Goal: Find specific page/section: Find specific page/section

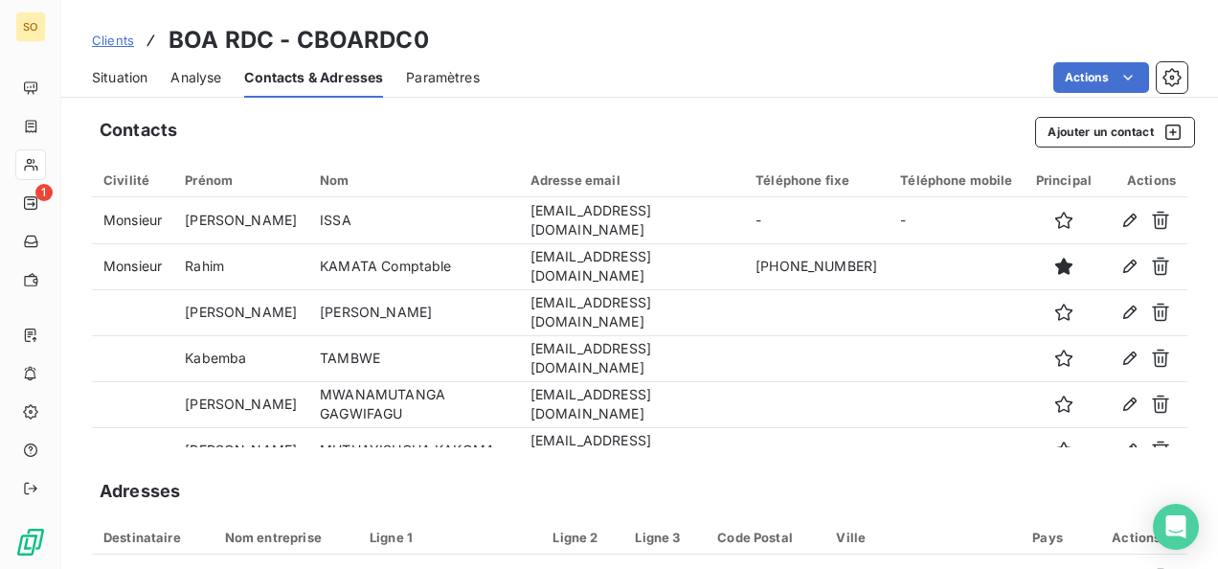
click at [115, 36] on span "Clients" at bounding box center [113, 40] width 42 height 15
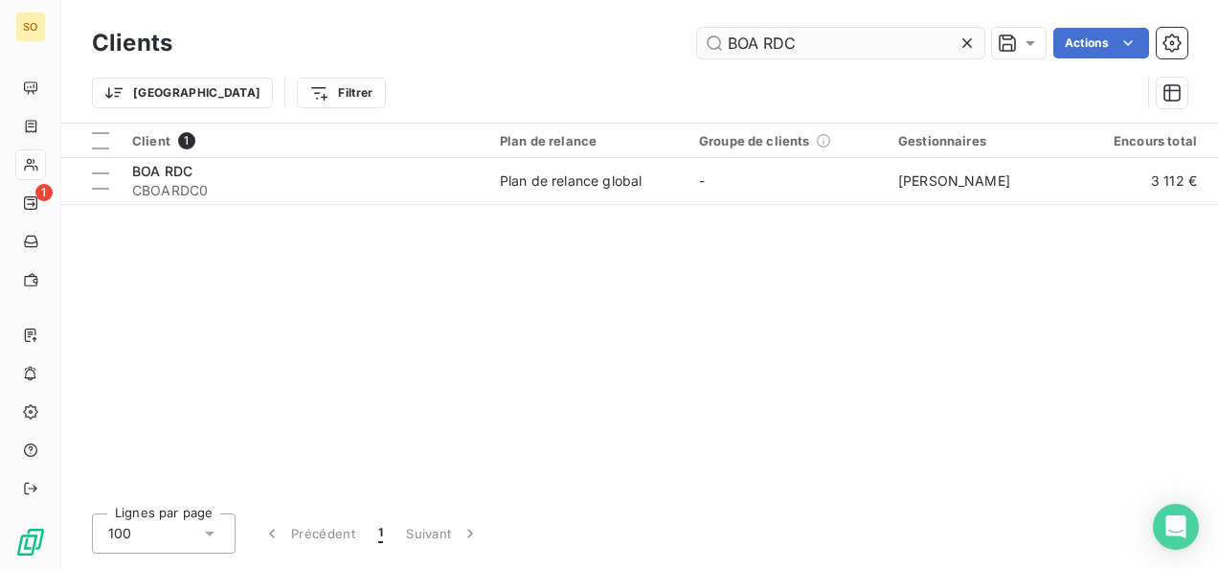
drag, startPoint x: 808, startPoint y: 32, endPoint x: 704, endPoint y: 34, distance: 104.4
click at [704, 34] on input "BOA RDC" at bounding box center [840, 43] width 287 height 31
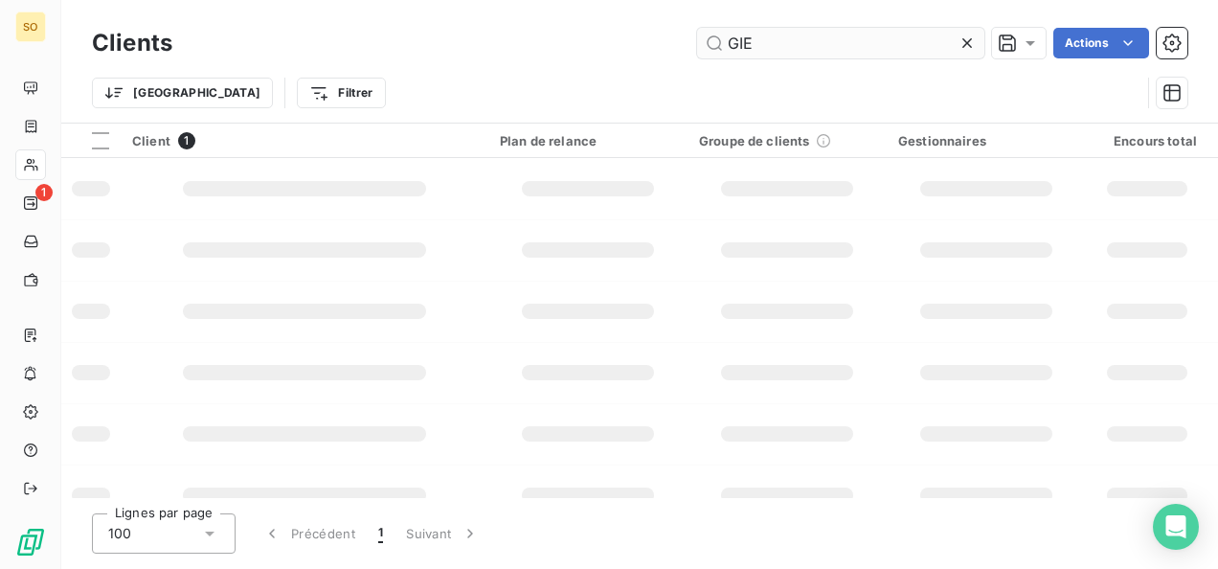
type input "GIE"
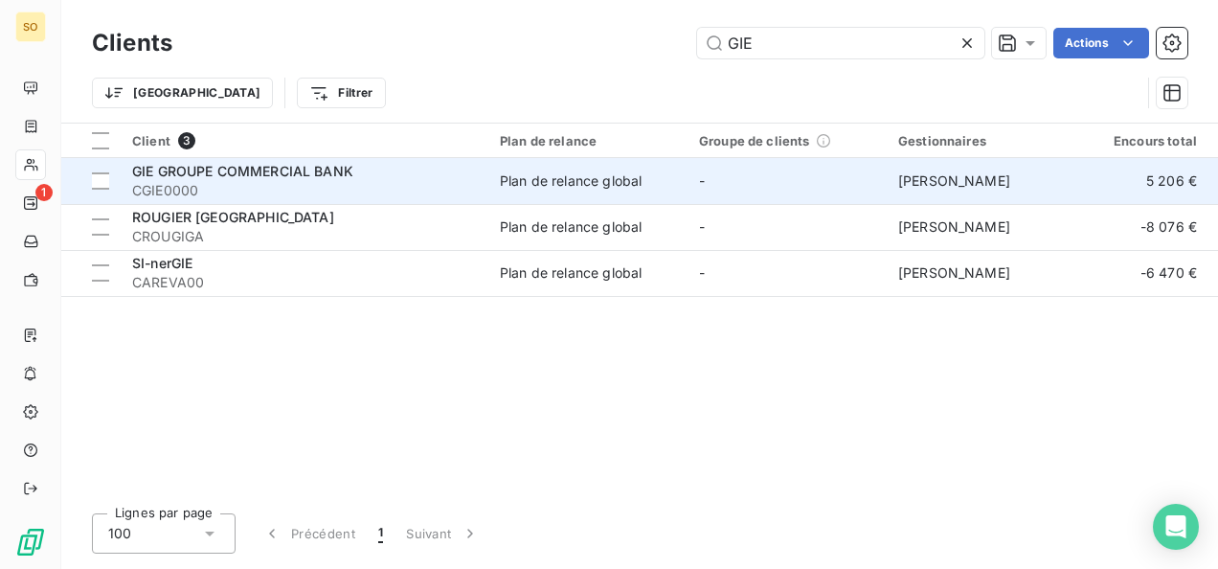
click at [204, 186] on span "CGIE0000" at bounding box center [304, 190] width 345 height 19
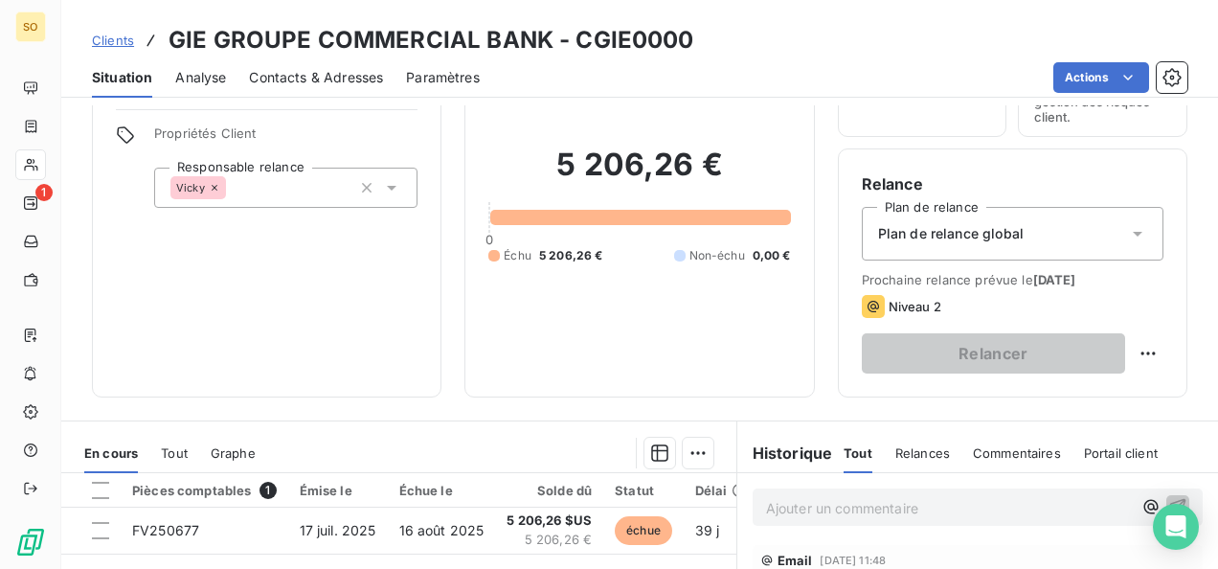
scroll to position [287, 0]
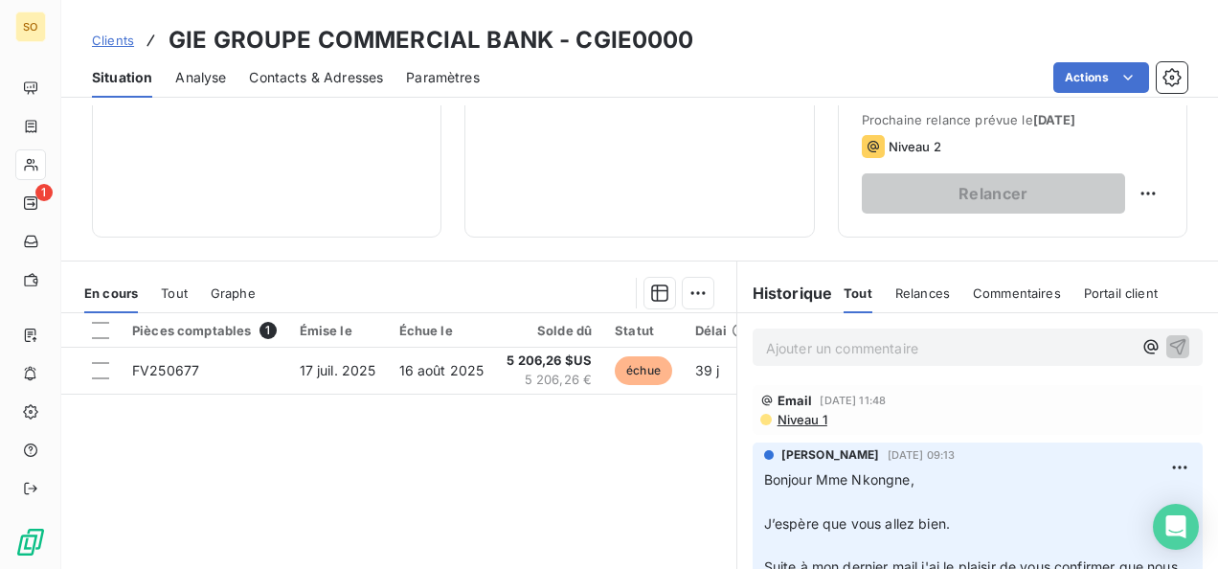
click at [812, 352] on p "Ajouter un commentaire ﻿" at bounding box center [949, 348] width 366 height 24
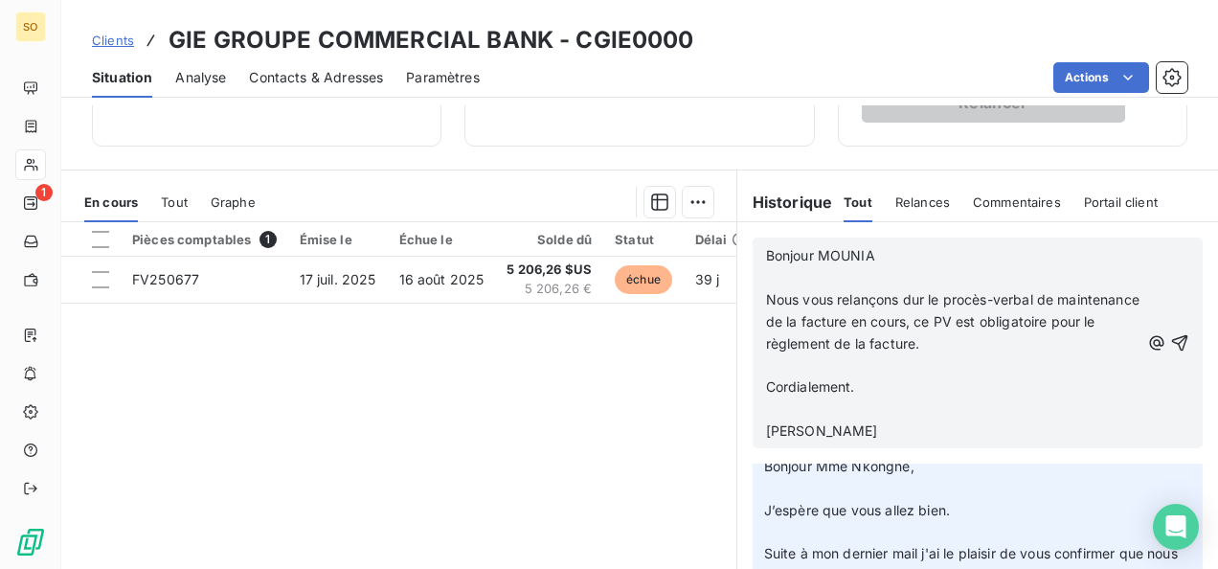
scroll to position [456, 0]
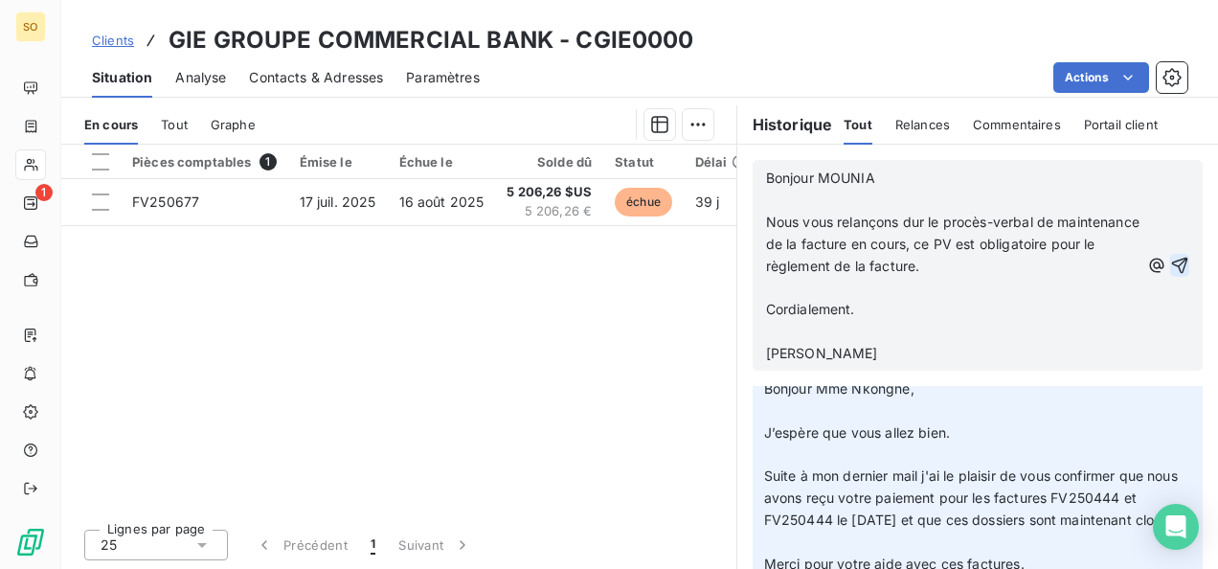
click at [1170, 269] on icon "button" at bounding box center [1179, 265] width 19 height 19
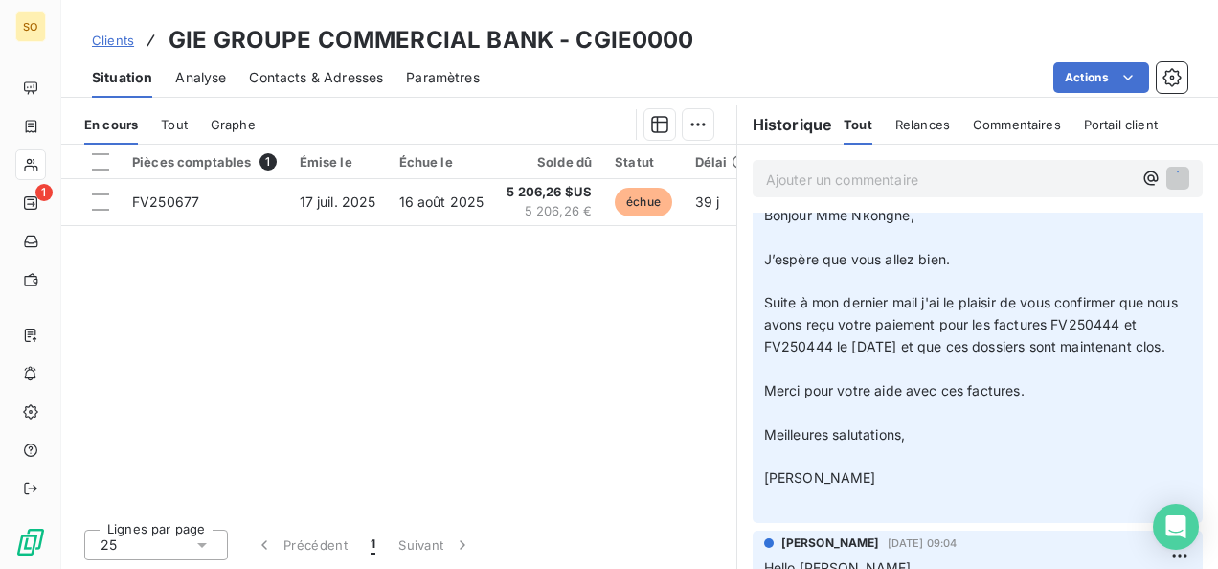
scroll to position [0, 0]
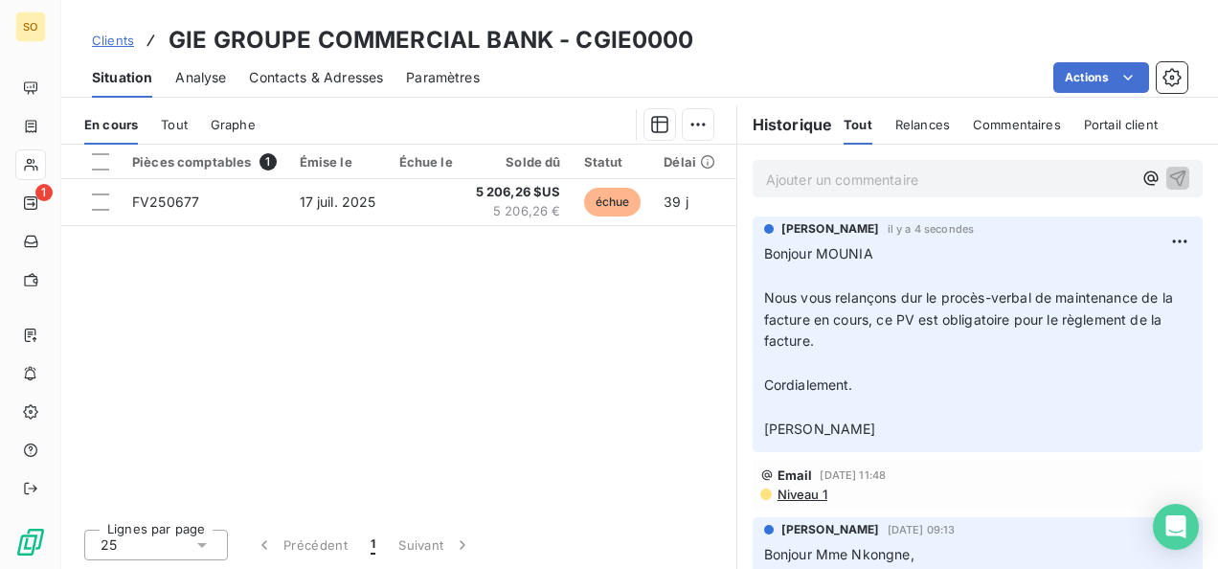
click at [111, 35] on span "Clients" at bounding box center [113, 40] width 42 height 15
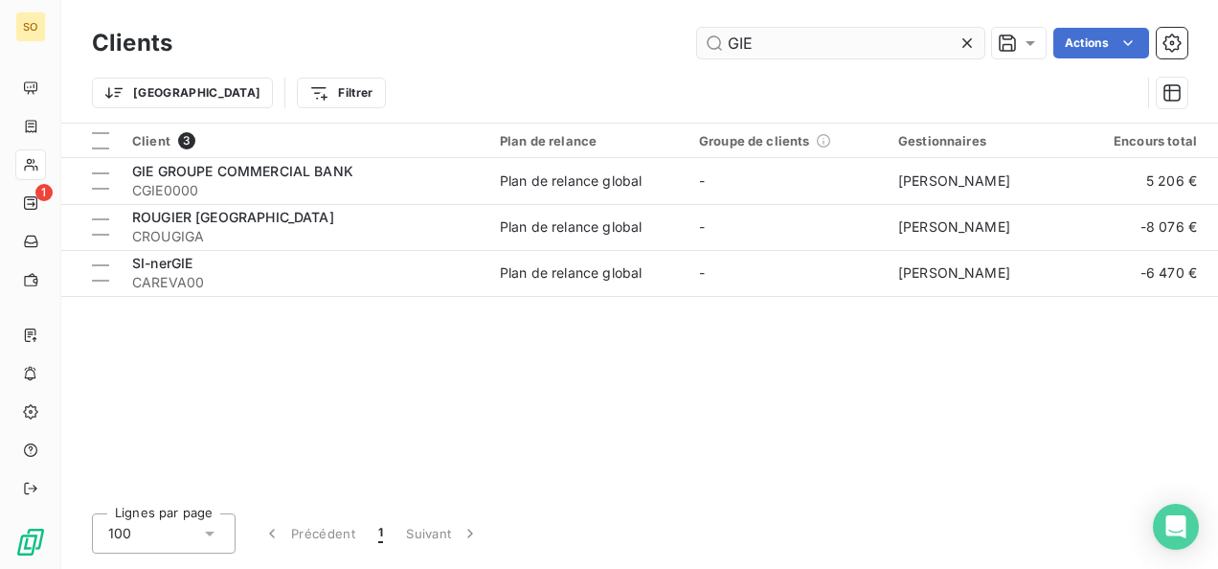
drag, startPoint x: 753, startPoint y: 42, endPoint x: 722, endPoint y: 43, distance: 30.7
click at [722, 43] on input "GIE" at bounding box center [840, 43] width 287 height 31
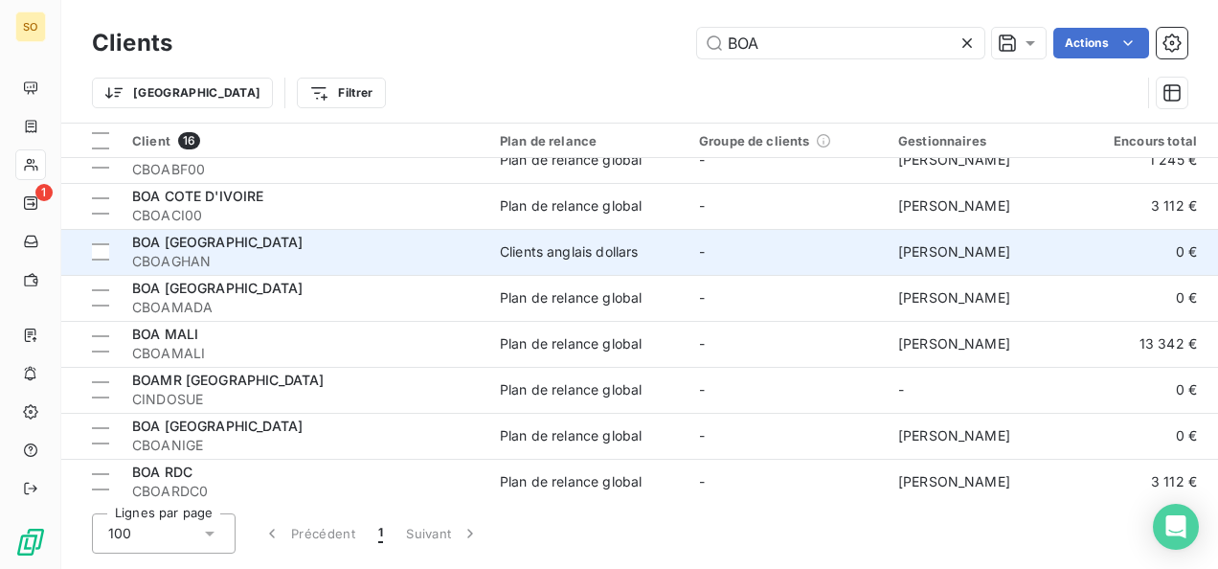
scroll to position [191, 0]
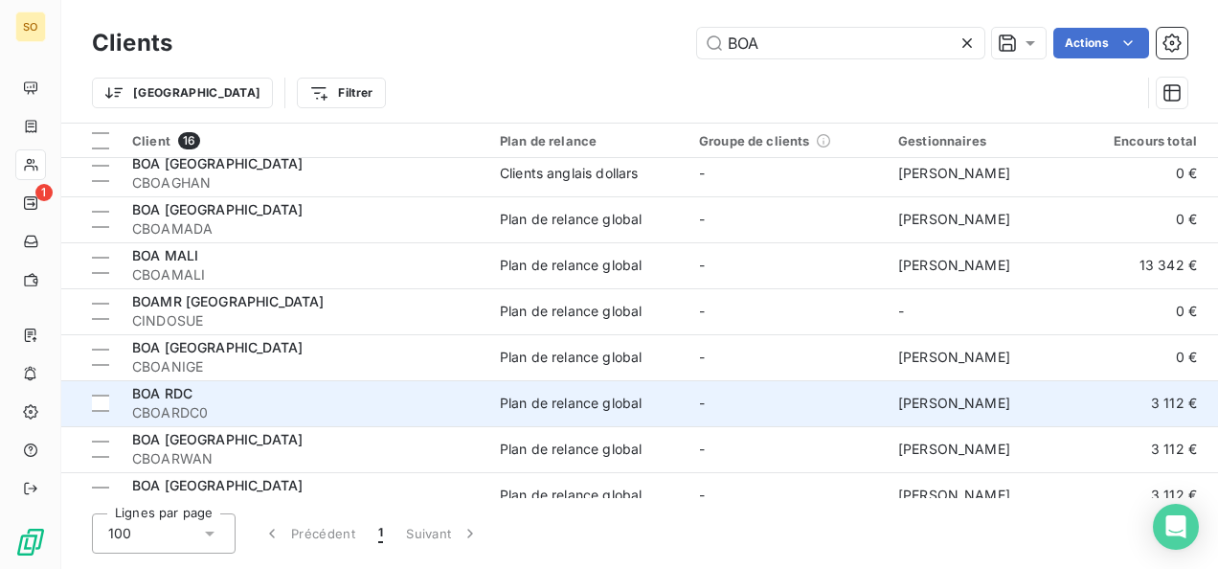
type input "BOA"
click at [230, 391] on div "BOA RDC" at bounding box center [304, 393] width 345 height 19
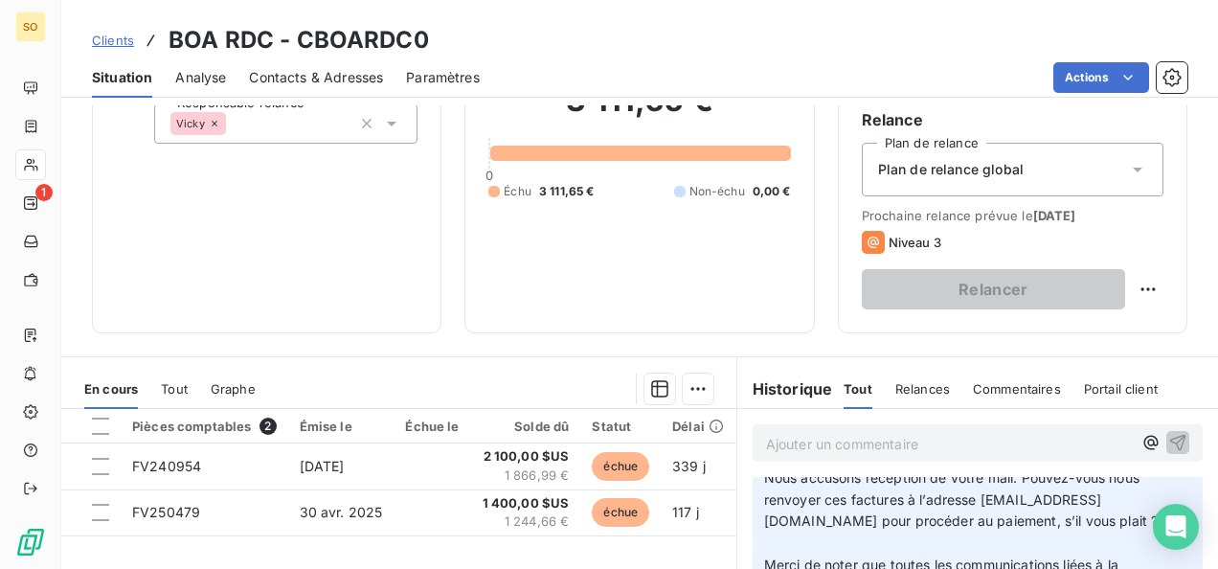
scroll to position [191, 0]
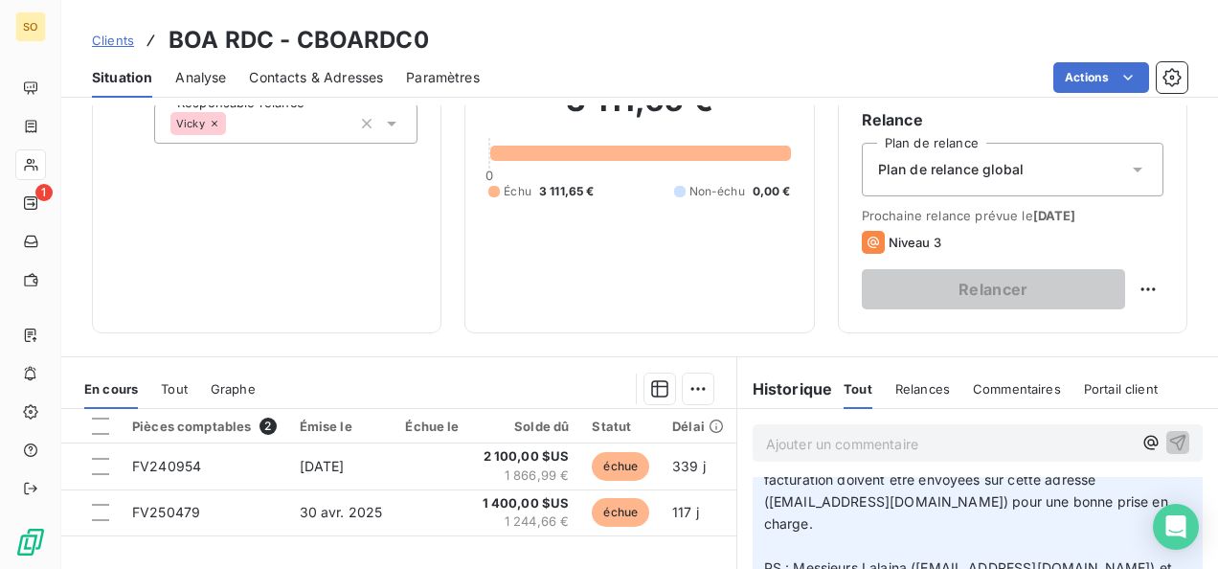
click at [790, 450] on p "Ajouter un commentaire ﻿" at bounding box center [949, 444] width 366 height 24
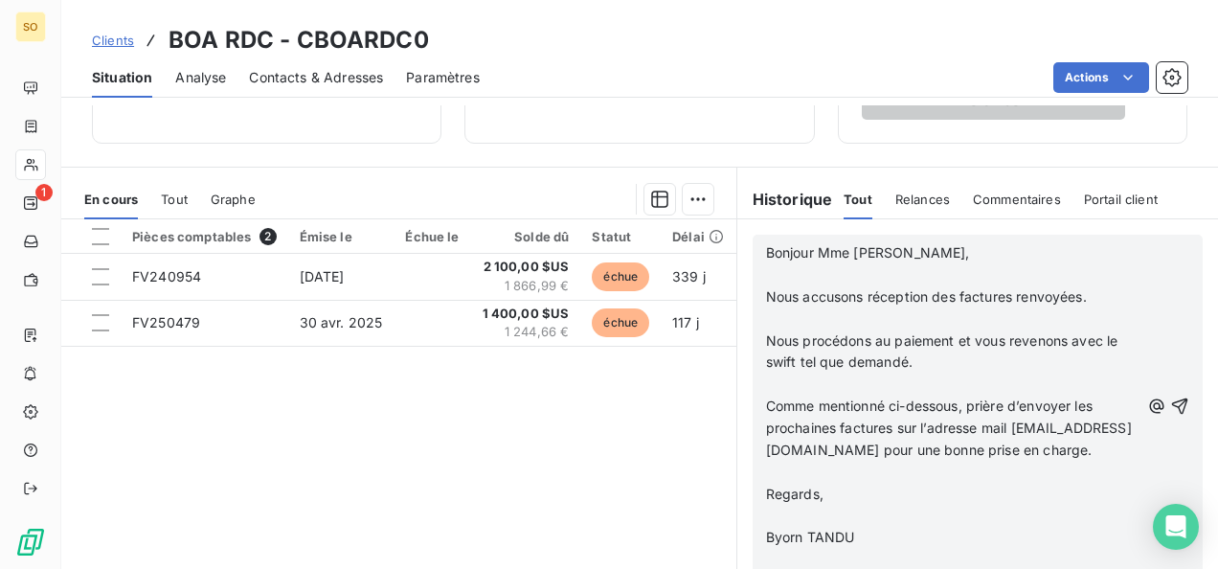
scroll to position [383, 0]
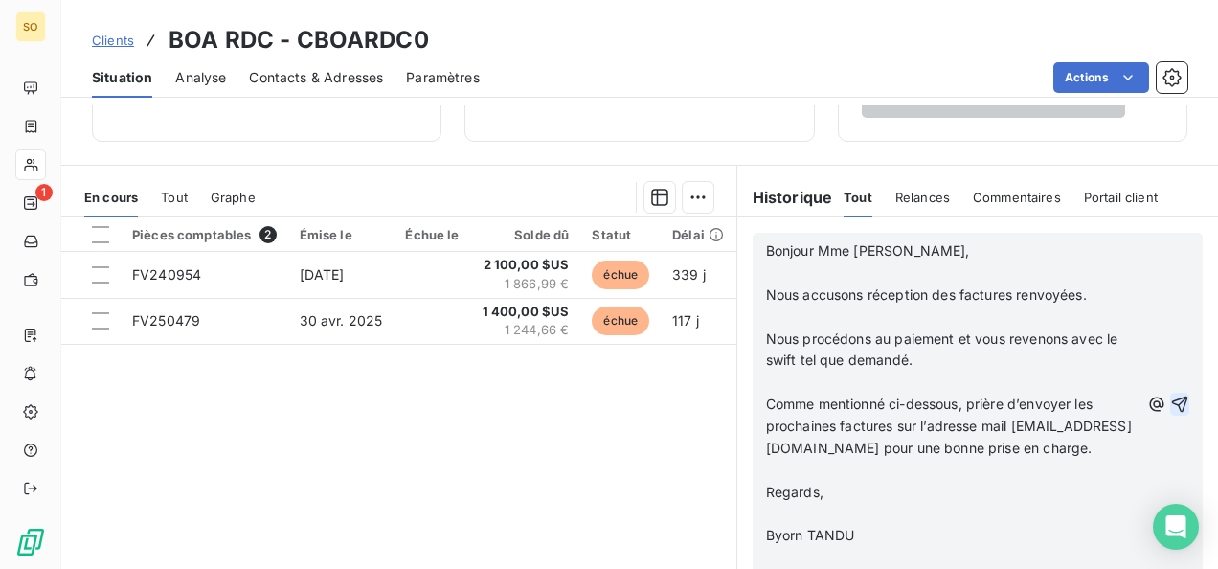
click at [1172, 402] on icon "button" at bounding box center [1180, 403] width 16 height 16
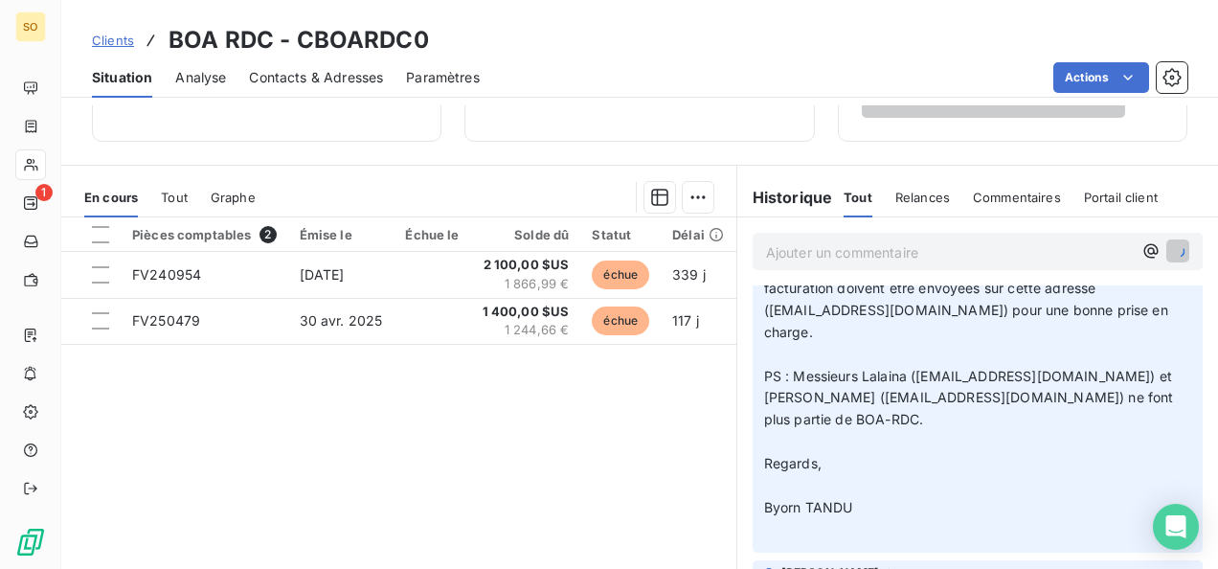
scroll to position [566, 0]
click at [318, 84] on span "Contacts & Adresses" at bounding box center [316, 77] width 134 height 19
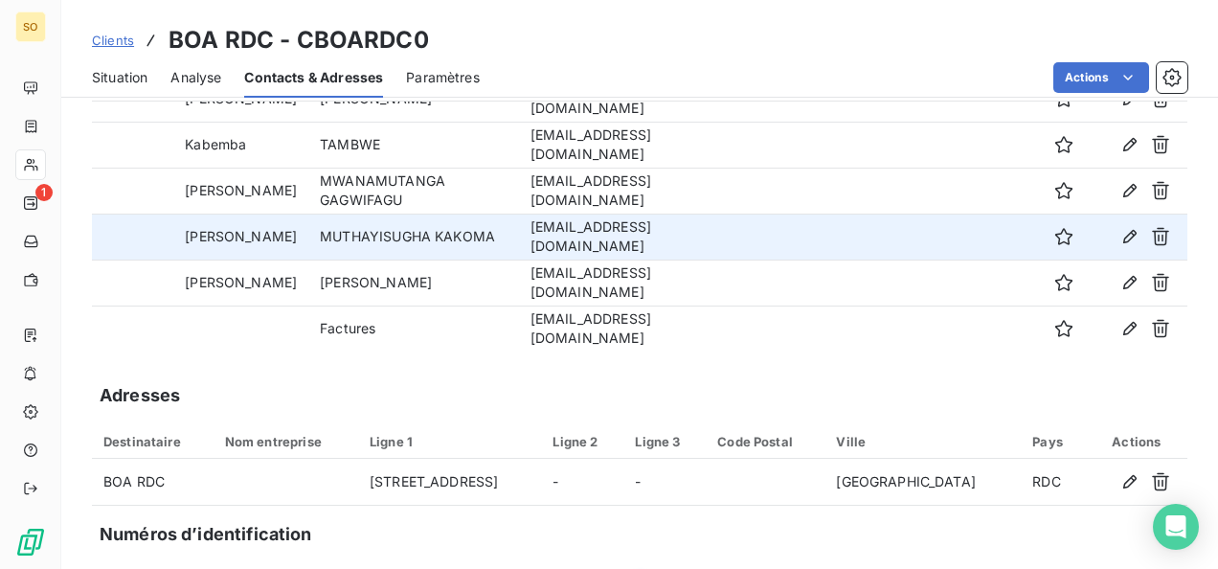
scroll to position [0, 0]
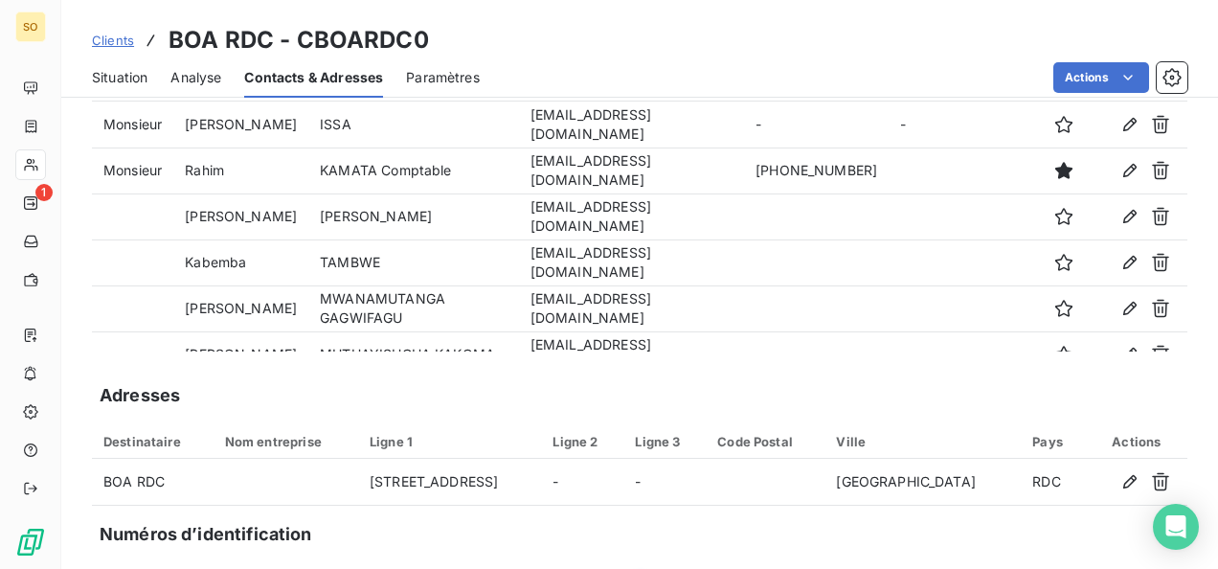
click at [124, 78] on span "Situation" at bounding box center [120, 77] width 56 height 19
drag, startPoint x: 124, startPoint y: 78, endPoint x: 174, endPoint y: 89, distance: 51.1
click at [124, 78] on span "Situation" at bounding box center [120, 77] width 56 height 19
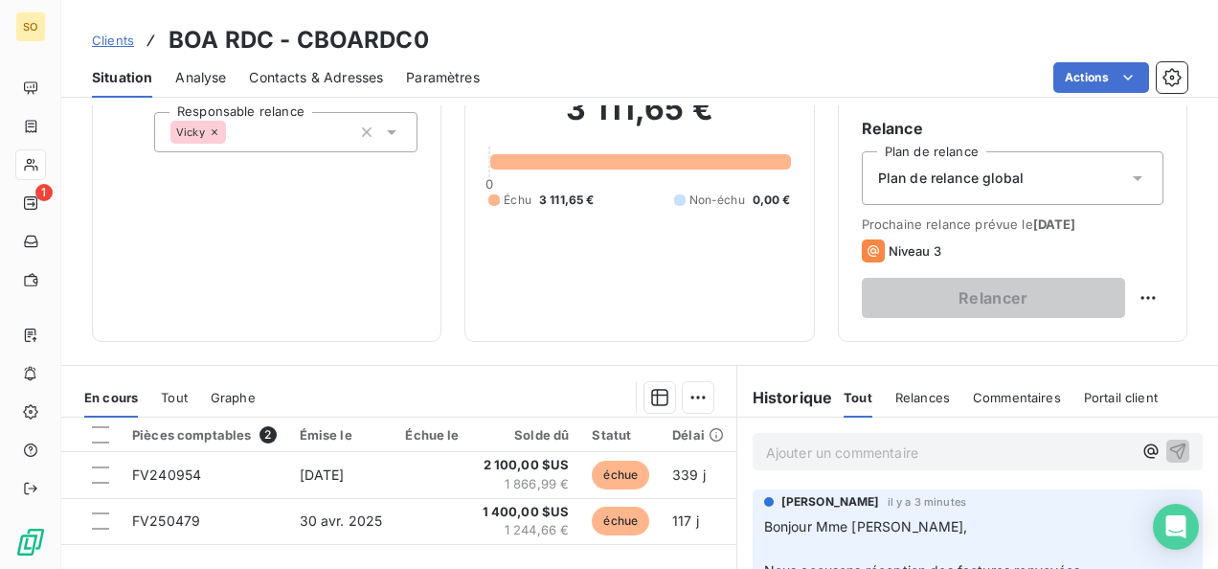
scroll to position [383, 0]
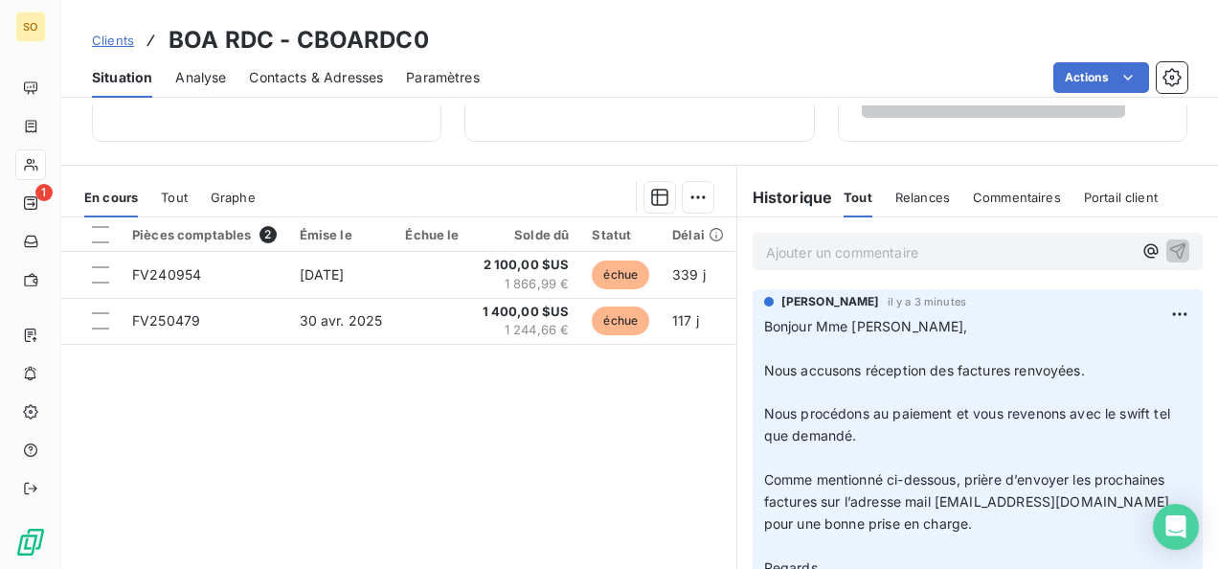
click at [817, 254] on p "Ajouter un commentaire ﻿" at bounding box center [949, 252] width 366 height 24
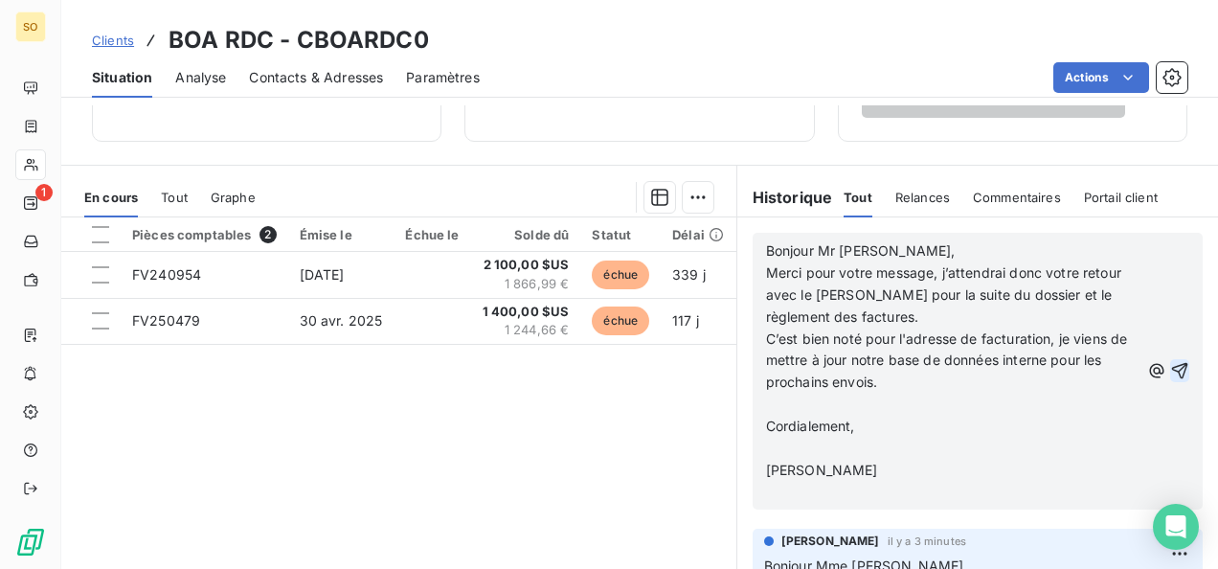
click at [1172, 366] on icon "button" at bounding box center [1180, 371] width 16 height 16
